Goal: Task Accomplishment & Management: Use online tool/utility

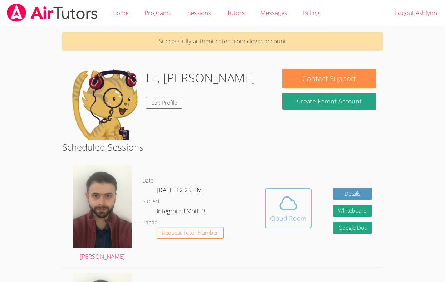
click at [300, 215] on div "Cloud Room" at bounding box center [288, 218] width 36 height 10
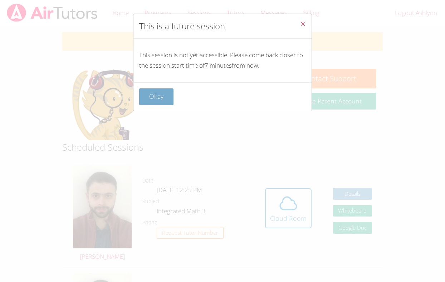
click at [167, 98] on button "Okay" at bounding box center [156, 96] width 34 height 17
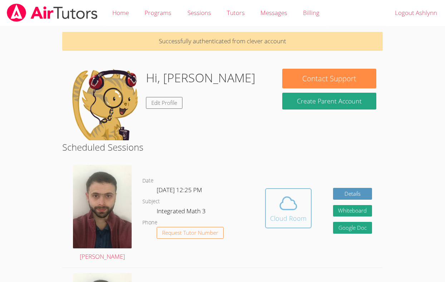
click at [306, 197] on button "Cloud Room" at bounding box center [288, 208] width 46 height 40
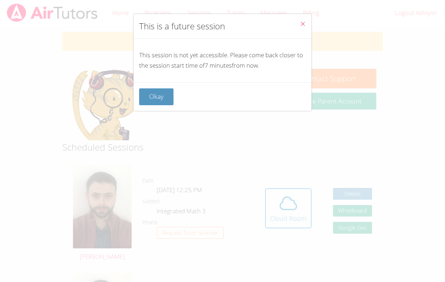
click at [299, 25] on button "Close" at bounding box center [303, 25] width 18 height 22
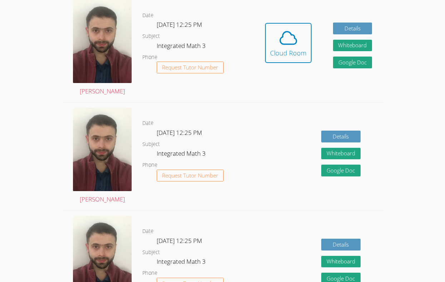
scroll to position [165, 0]
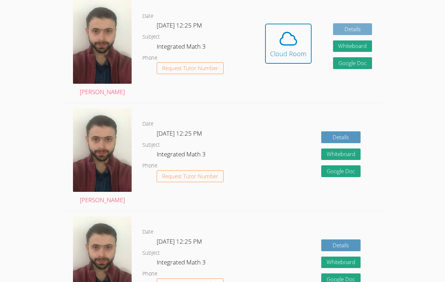
click at [344, 23] on link "Details" at bounding box center [352, 29] width 39 height 12
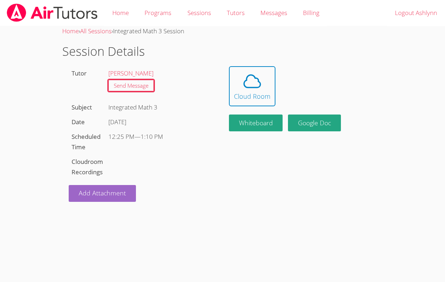
scroll to position [165, 0]
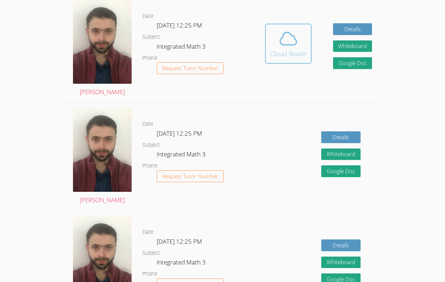
click at [283, 60] on button "Cloud Room" at bounding box center [288, 44] width 46 height 40
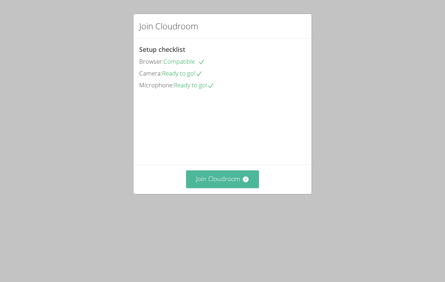
click at [225, 188] on button "Join Cloudroom" at bounding box center [222, 179] width 73 height 18
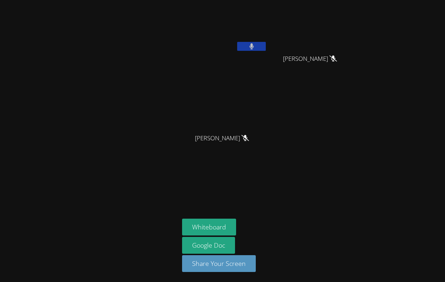
click at [256, 46] on button at bounding box center [251, 46] width 29 height 9
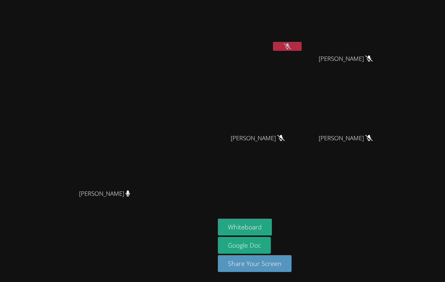
click at [301, 46] on button at bounding box center [287, 46] width 29 height 9
click at [301, 48] on button at bounding box center [287, 46] width 29 height 9
click at [291, 46] on icon at bounding box center [288, 46] width 8 height 6
click at [301, 46] on button at bounding box center [287, 46] width 29 height 9
click at [301, 50] on button at bounding box center [287, 46] width 29 height 9
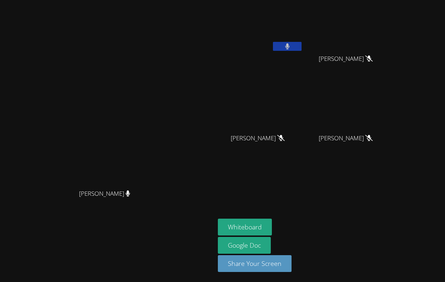
click at [301, 50] on button at bounding box center [287, 46] width 29 height 9
